Goal: Task Accomplishment & Management: Manage account settings

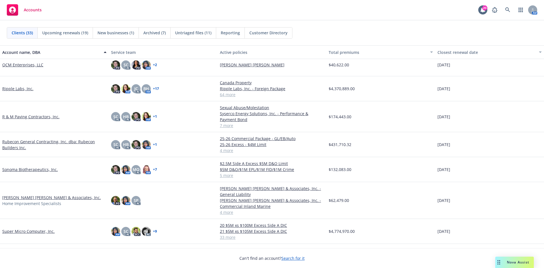
scroll to position [482, 0]
click at [16, 140] on link "Rubecon General Contracting, Inc. dba: Rubecon Builders Inc." at bounding box center [54, 144] width 104 height 12
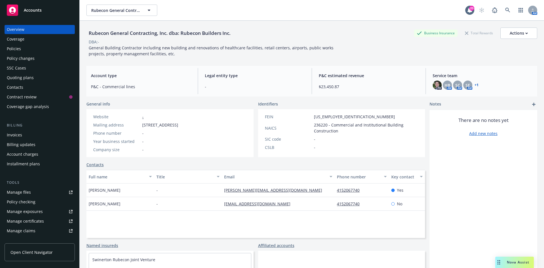
click at [37, 195] on link "Manage files" at bounding box center [40, 192] width 70 height 9
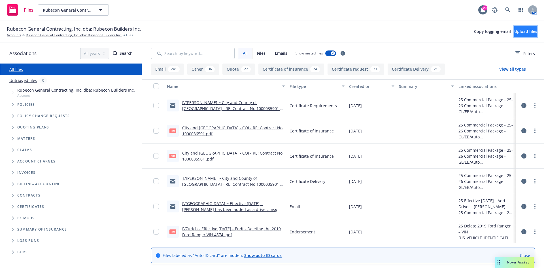
click at [521, 31] on span "Upload files" at bounding box center [526, 31] width 23 height 5
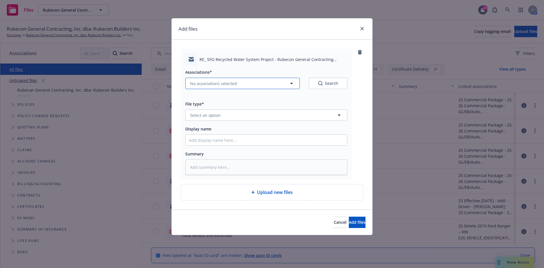
click at [236, 87] on button "No associations selected" at bounding box center [242, 83] width 115 height 11
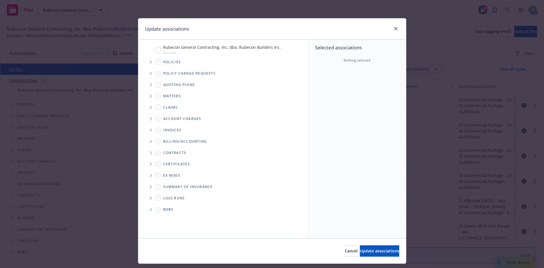
click at [150, 63] on icon "Tree Example" at bounding box center [151, 61] width 2 height 3
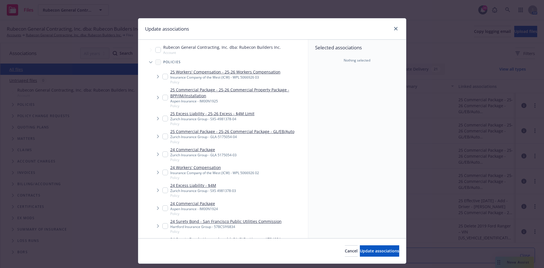
click at [160, 77] on span "Tree Example" at bounding box center [157, 76] width 9 height 9
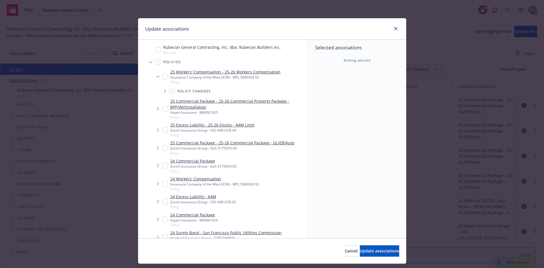
type textarea "x"
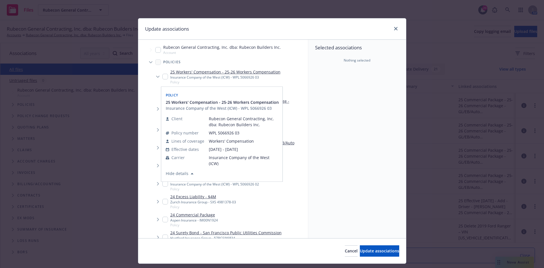
click at [162, 75] on input "Tree Example" at bounding box center [165, 77] width 6 height 6
checkbox input "true"
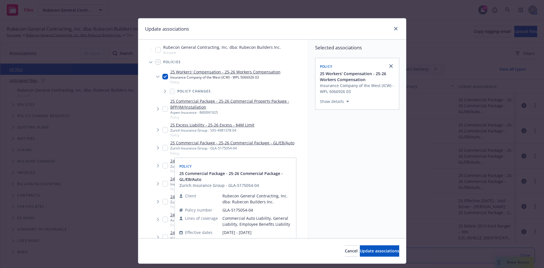
click at [163, 147] on input "Tree Example" at bounding box center [165, 148] width 6 height 6
checkbox input "true"
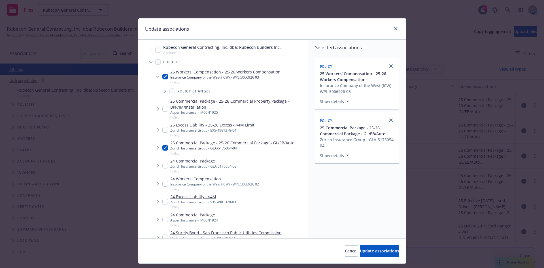
click at [162, 128] on input "Tree Example" at bounding box center [165, 130] width 6 height 6
checkbox input "true"
click at [360, 247] on button "Update associations" at bounding box center [379, 250] width 39 height 11
type textarea "x"
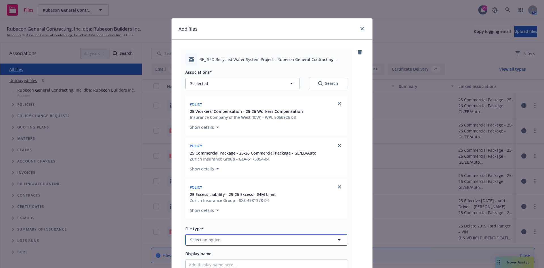
click at [229, 238] on button "Select an option" at bounding box center [266, 239] width 162 height 11
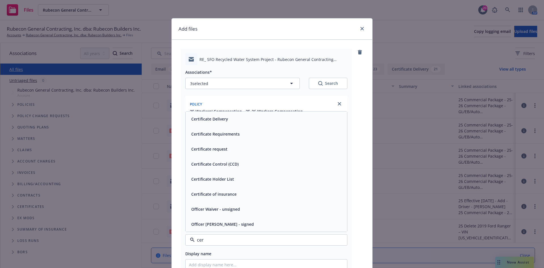
type input "cert"
click at [225, 150] on span "Certificate Delivery" at bounding box center [209, 149] width 37 height 6
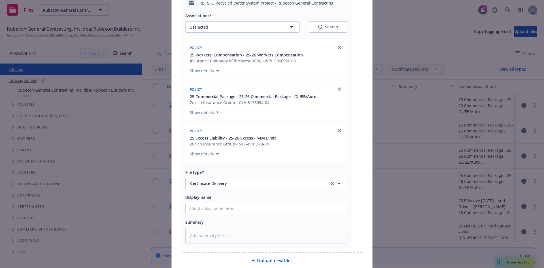
scroll to position [57, 0]
click at [197, 210] on input "Display name" at bounding box center [267, 208] width 162 height 11
type textarea "x"
type input "T"
type textarea "x"
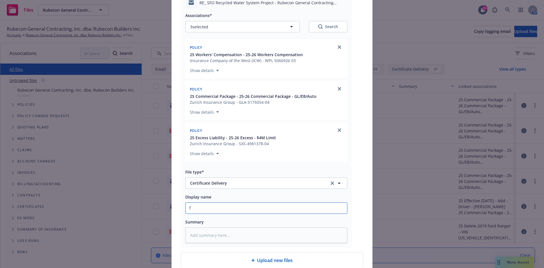
type input "T/"
type textarea "x"
type input "T/Z"
type textarea "x"
type input "T/Zu"
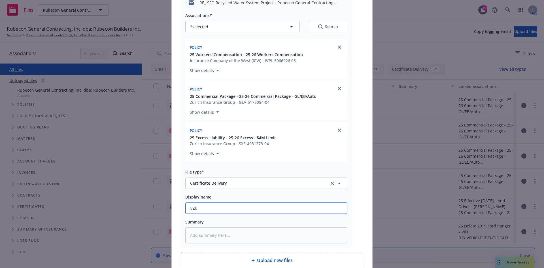
type textarea "x"
type input "T/Zul"
type textarea "x"
type input "T/[PERSON_NAME]"
type textarea "x"
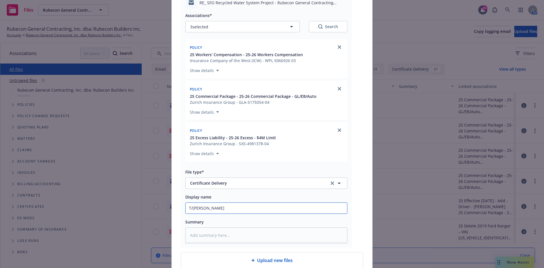
type input "T/[PERSON_NAME]"
type textarea "x"
type input "T/[PERSON_NAME] -"
type textarea "x"
type input "T/[PERSON_NAME] -"
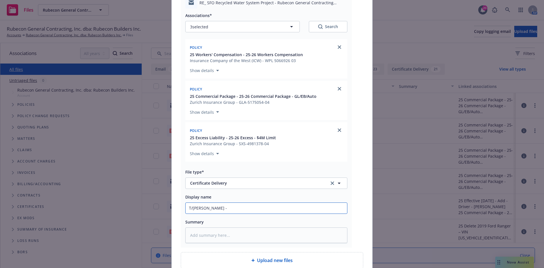
paste input "[PERSON_NAME] Construction Company II LLC - COI - SFO Recycled Water System Pro…"
type textarea "x"
type input "T/[PERSON_NAME] Construction Company II LLC - COI - SFO Recycled Water System P…"
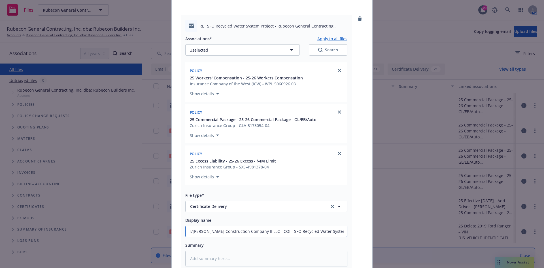
scroll to position [0, 0]
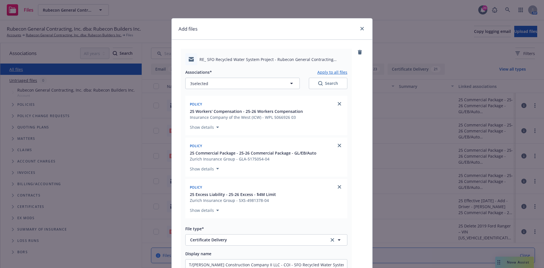
click at [321, 71] on button "Apply to all files" at bounding box center [333, 72] width 30 height 7
type textarea "x"
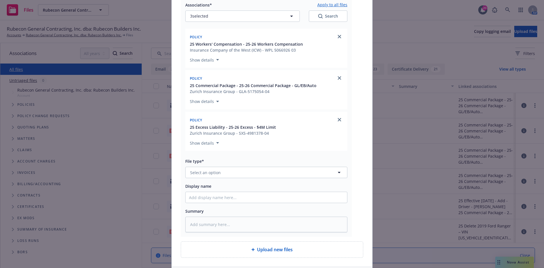
scroll to position [340, 0]
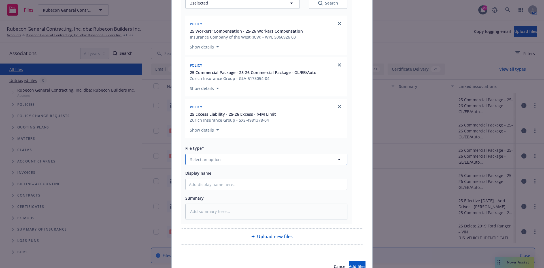
click at [286, 161] on button "Select an option" at bounding box center [266, 159] width 162 height 11
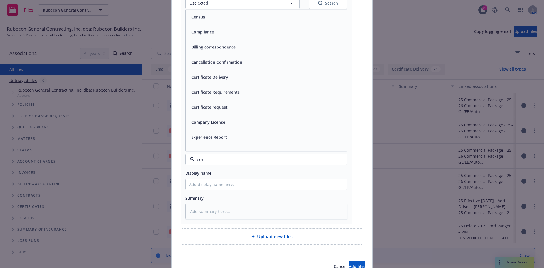
type input "cert"
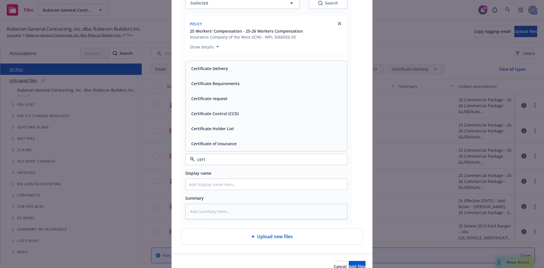
click at [213, 147] on div "Certificate of insurance" at bounding box center [213, 144] width 49 height 8
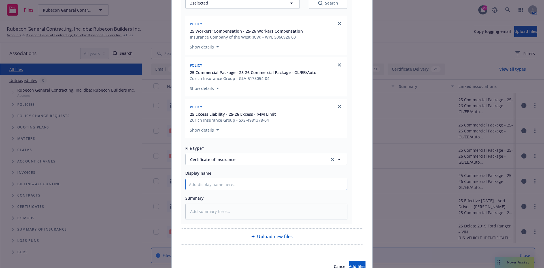
click at [213, 185] on input "Display name" at bounding box center [267, 184] width 162 height 11
paste input "[PERSON_NAME] Construction Company II LLC - COI - SFO Recycled Water System Pro…"
type textarea "x"
type input "[PERSON_NAME] Construction Company II LLC - COI - SFO Recycled Water System Pro…"
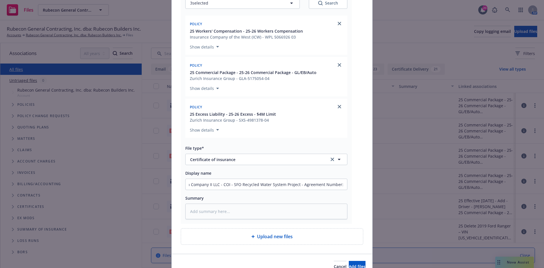
scroll to position [0, 0]
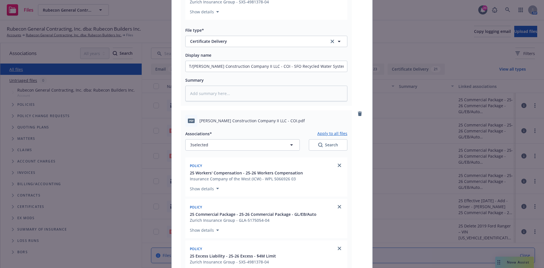
click at [333, 132] on button "Apply to all files" at bounding box center [333, 133] width 30 height 7
type textarea "x"
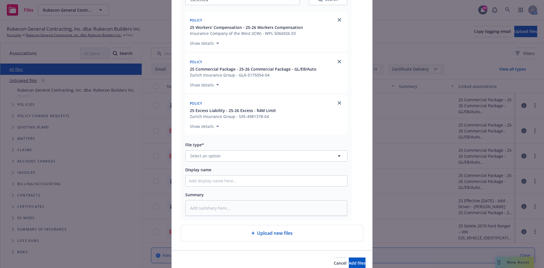
scroll to position [630, 0]
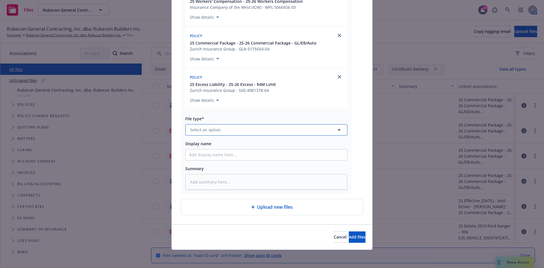
click at [267, 135] on button "Select an option" at bounding box center [266, 129] width 162 height 11
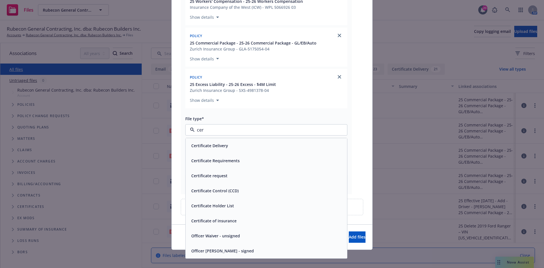
type input "cert"
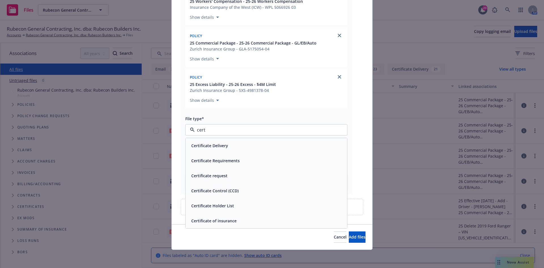
click at [259, 159] on div "Certificate Requirements" at bounding box center [266, 161] width 155 height 8
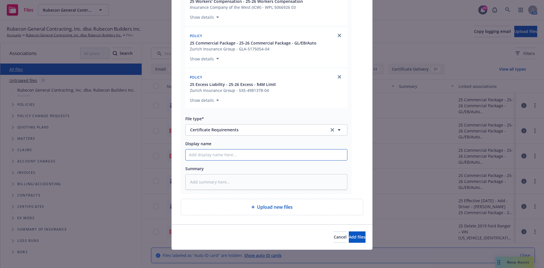
click at [233, 156] on input "Display name" at bounding box center [267, 154] width 162 height 11
paste input "[PERSON_NAME] Construction Company II LLC - COI - SFO Recycled Water System Pro…"
type textarea "x"
type input "[PERSON_NAME] Construction Company II LLC - COI - SFO Recycled Water System Pro…"
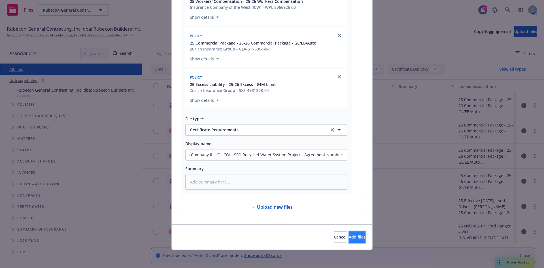
scroll to position [0, 0]
click at [349, 237] on span "Add files" at bounding box center [357, 236] width 17 height 5
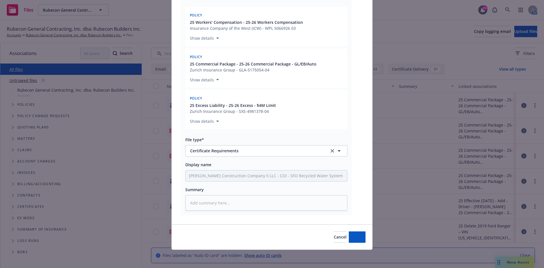
scroll to position [609, 0]
type textarea "x"
